Goal: Task Accomplishment & Management: Use online tool/utility

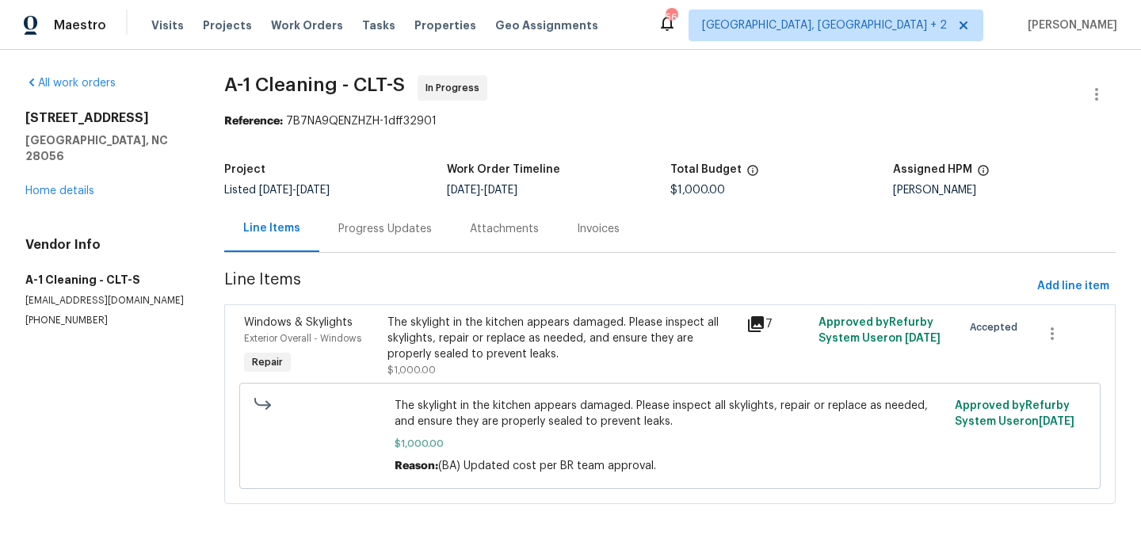
click at [54, 294] on p "[EMAIL_ADDRESS][DOMAIN_NAME]" at bounding box center [105, 300] width 161 height 13
click at [54, 314] on p "[PHONE_NUMBER]" at bounding box center [105, 320] width 161 height 13
copy p "[PHONE_NUMBER]"
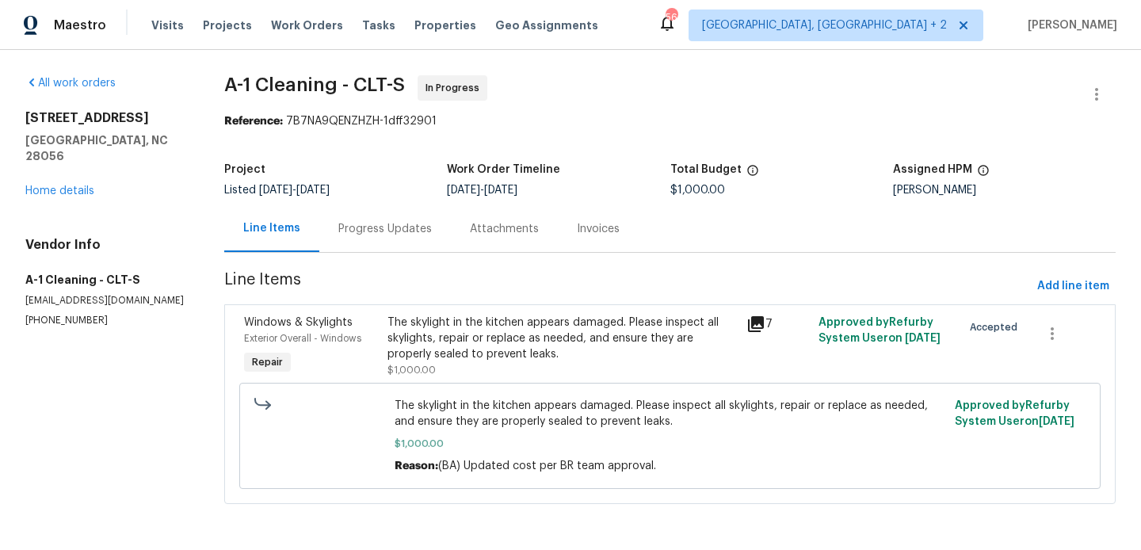
click at [485, 297] on span "Line Items" at bounding box center [627, 286] width 806 height 29
click at [485, 337] on div "The skylight in the kitchen appears damaged. Please inspect all skylights, repa…" at bounding box center [561, 338] width 349 height 48
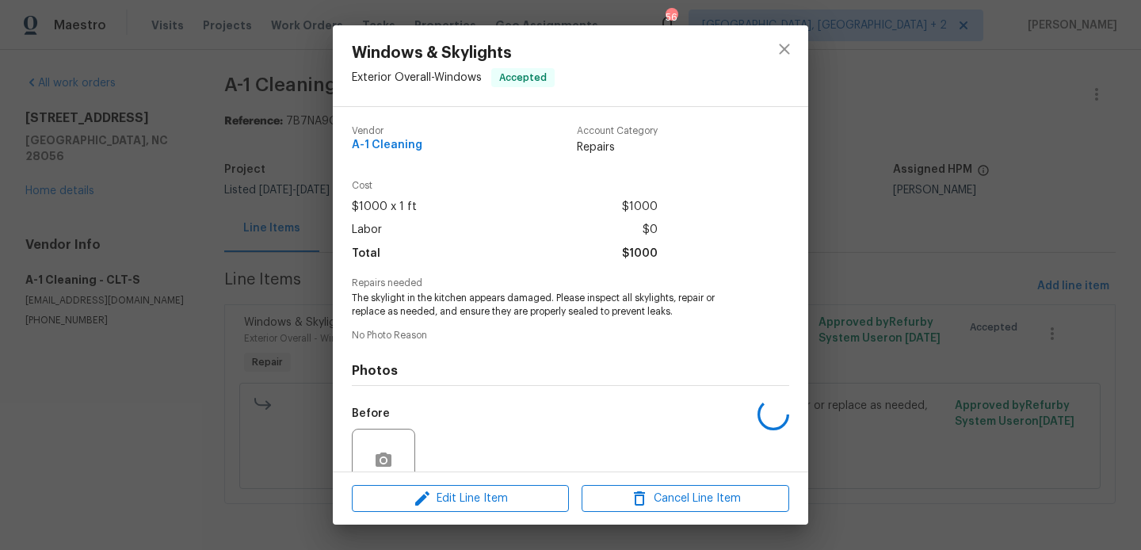
scroll to position [139, 0]
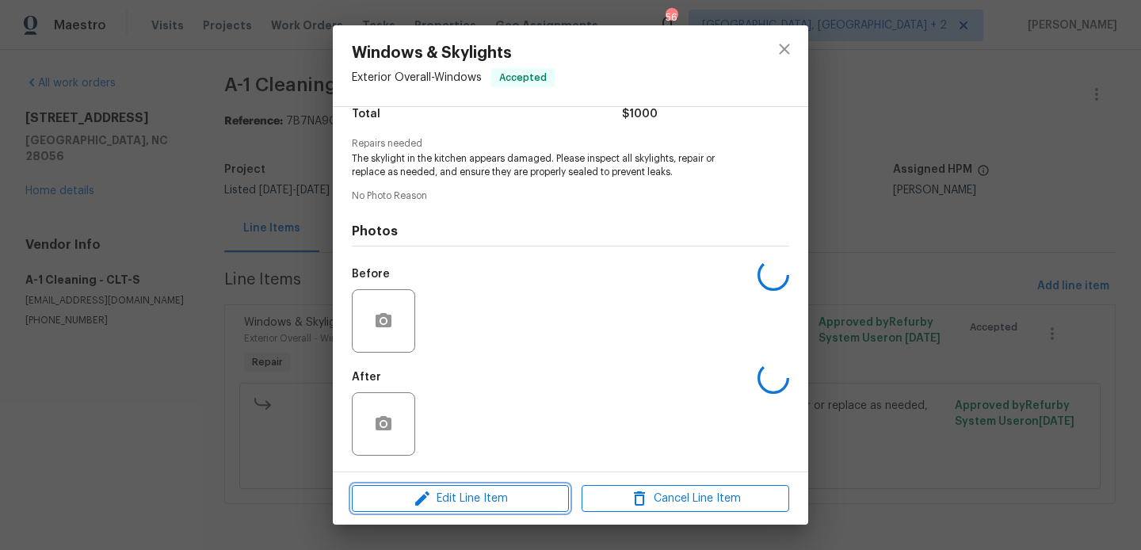
click at [426, 505] on icon "button" at bounding box center [422, 498] width 19 height 19
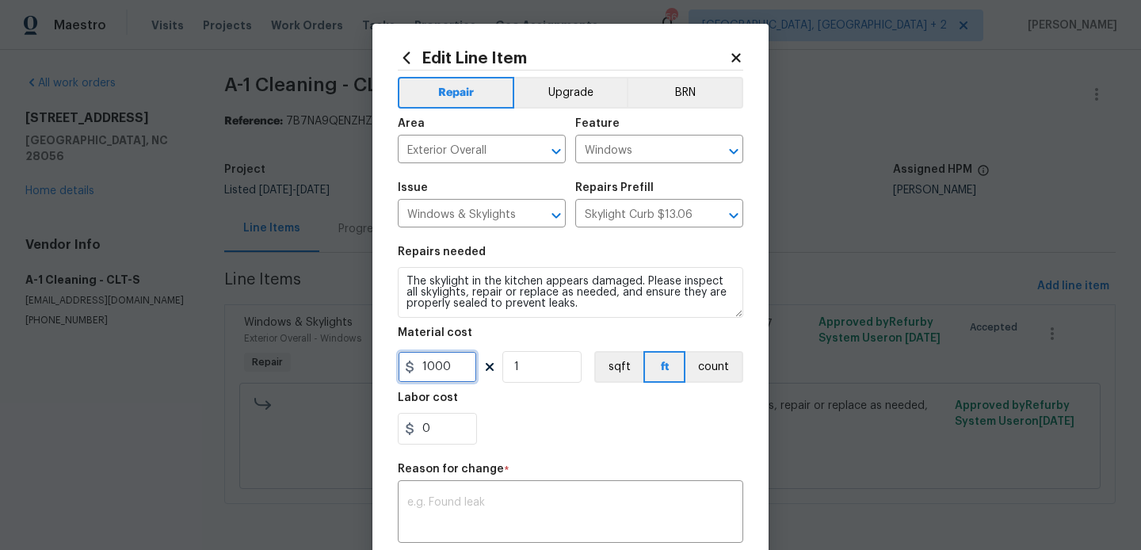
click at [448, 375] on input "1000" at bounding box center [437, 367] width 79 height 32
click at [425, 369] on input "1000" at bounding box center [437, 367] width 79 height 32
type input "2000"
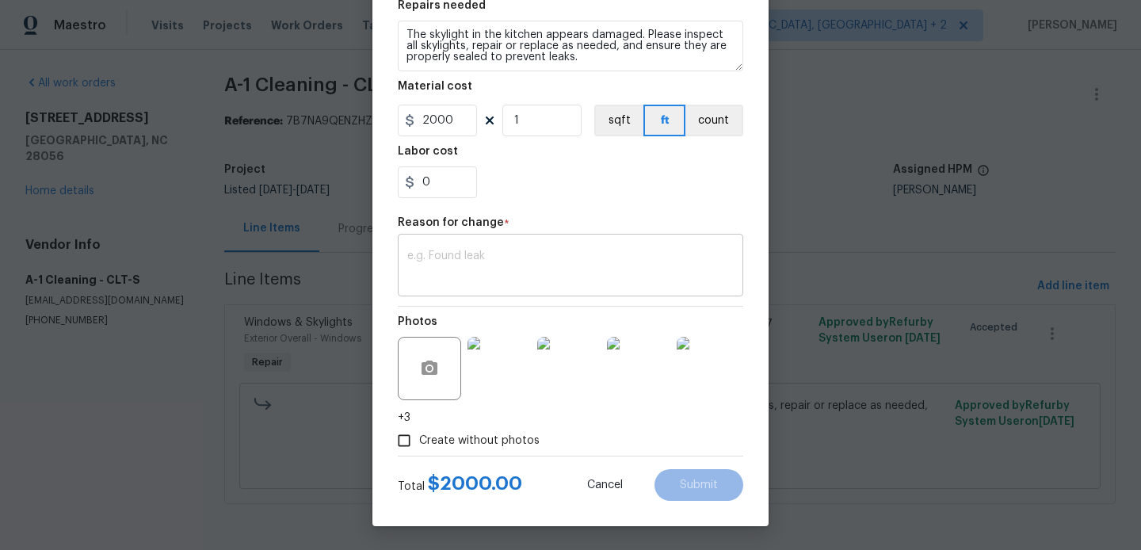
click at [462, 272] on textarea at bounding box center [570, 266] width 326 height 33
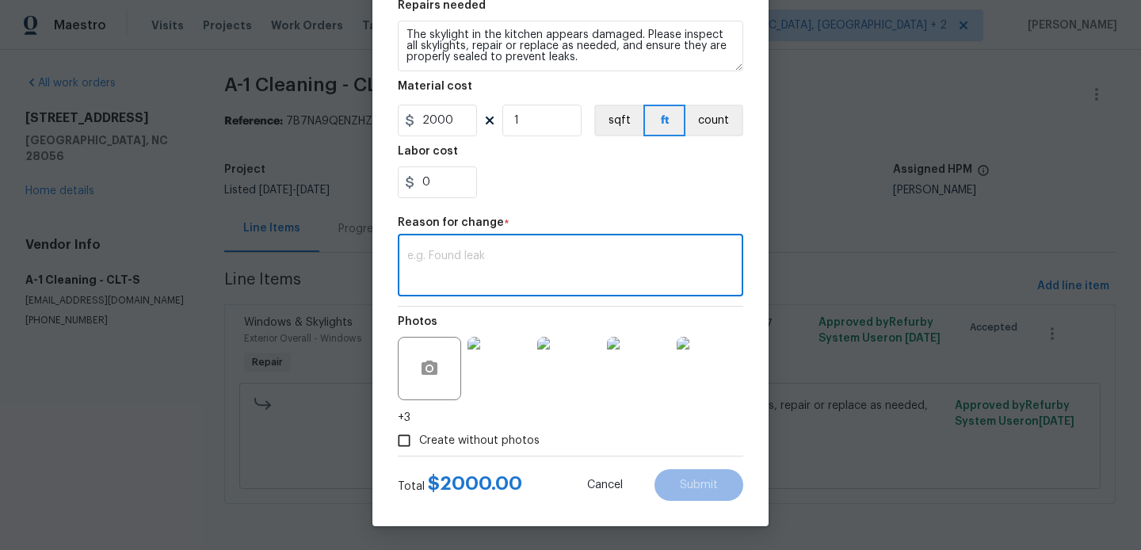
paste textarea "(BA) Updated cost per BR team approval"
type textarea "(BA) Updated cost per BR team approval"
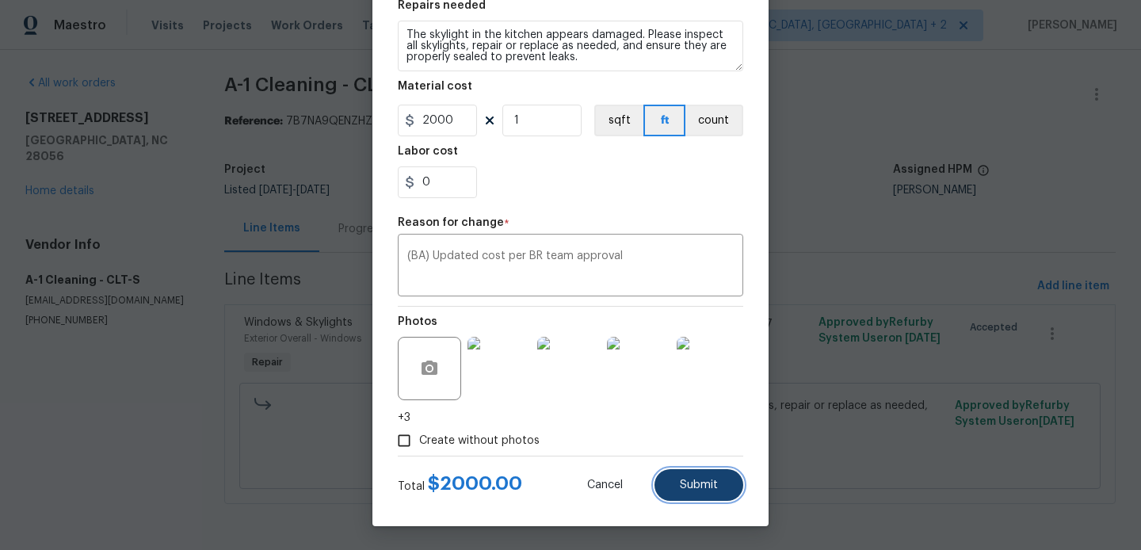
click at [691, 483] on span "Submit" at bounding box center [699, 485] width 38 height 12
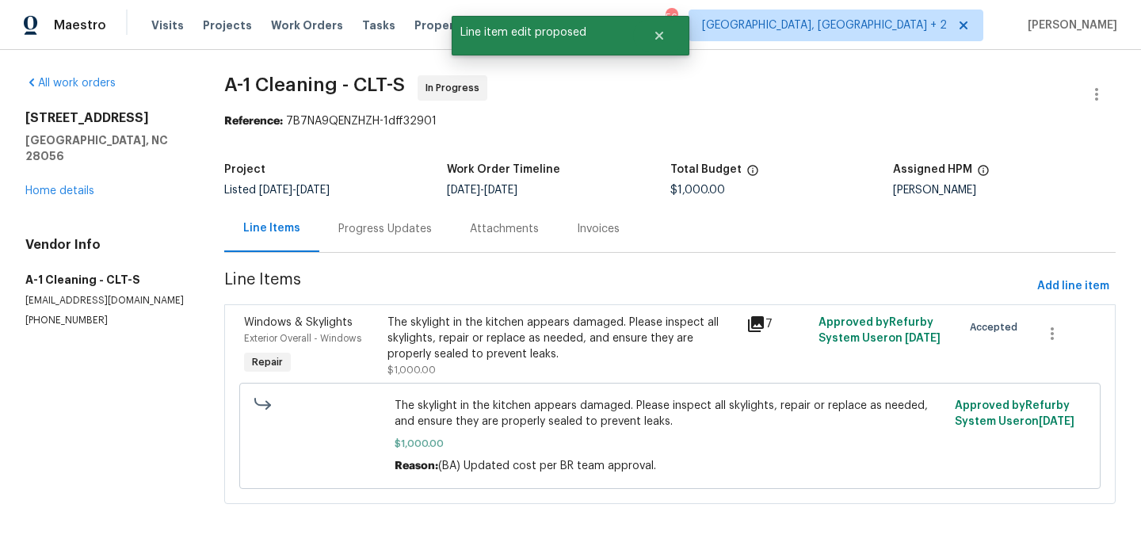
scroll to position [0, 0]
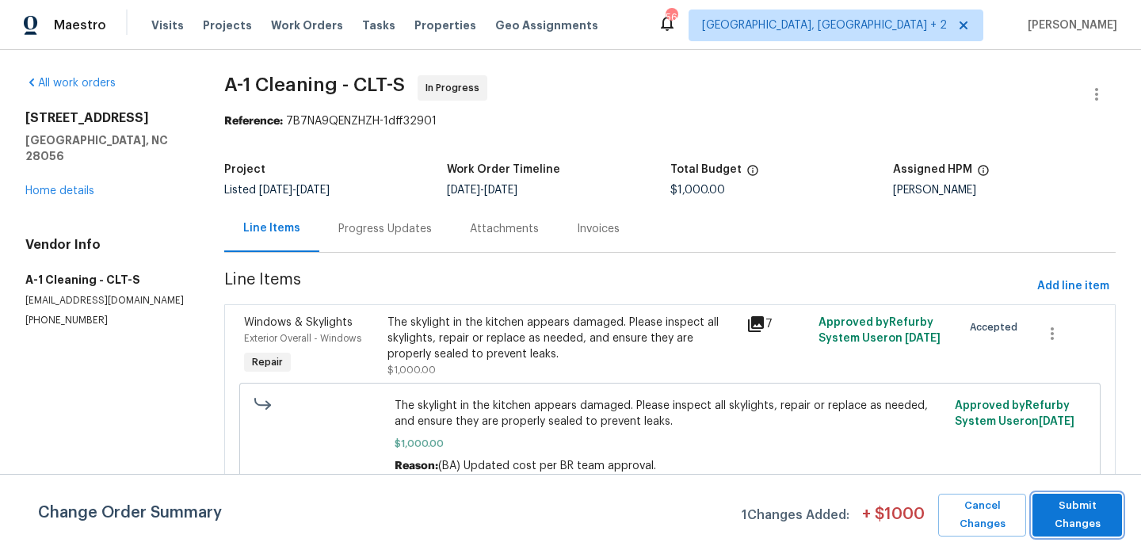
click at [1083, 502] on span "Submit Changes" at bounding box center [1077, 515] width 74 height 36
click at [1070, 507] on span "Submit Changes" at bounding box center [1077, 515] width 74 height 36
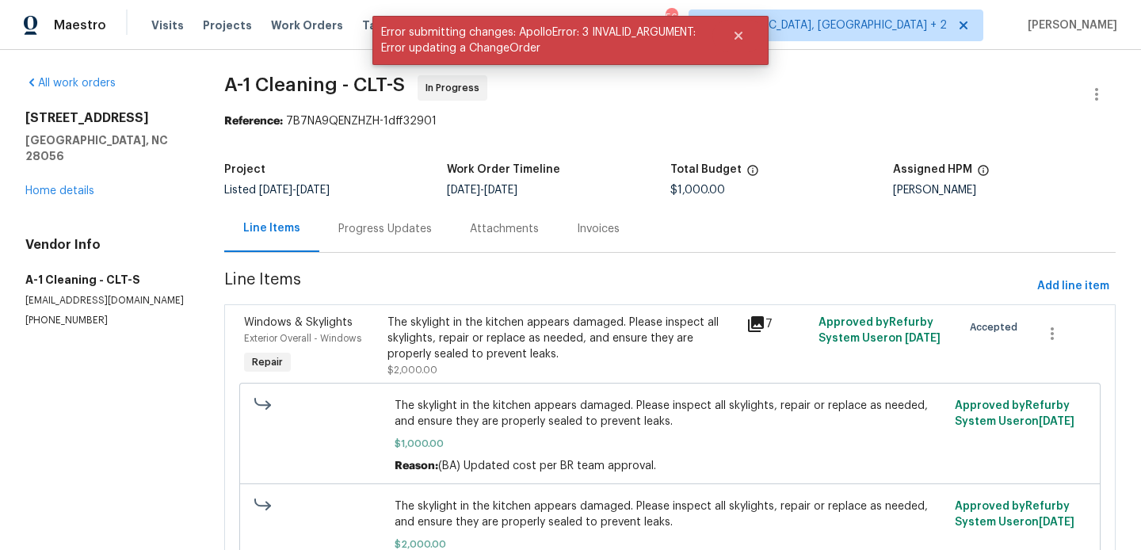
scroll to position [100, 0]
